Goal: Navigation & Orientation: Find specific page/section

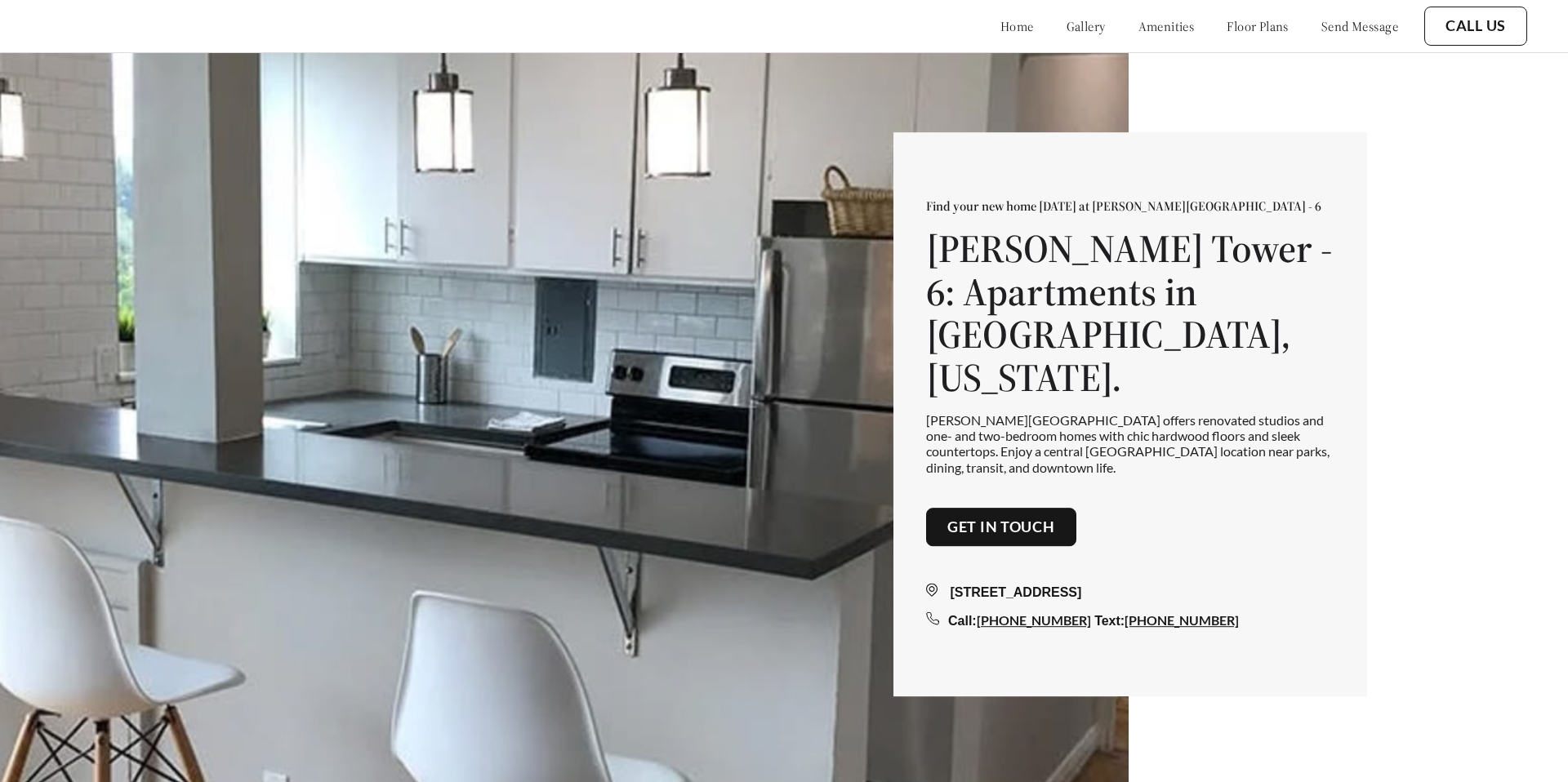
click at [1283, 158] on div "Find your new home today at Ryan Tower - 6 Ryan Tower - 6: Apartments in San Ma…" at bounding box center [784, 417] width 1568 height 834
click at [1530, 744] on polygon at bounding box center [1532, 747] width 15 height 15
click at [1540, 747] on div at bounding box center [1531, 745] width 41 height 41
